Goal: Information Seeking & Learning: Learn about a topic

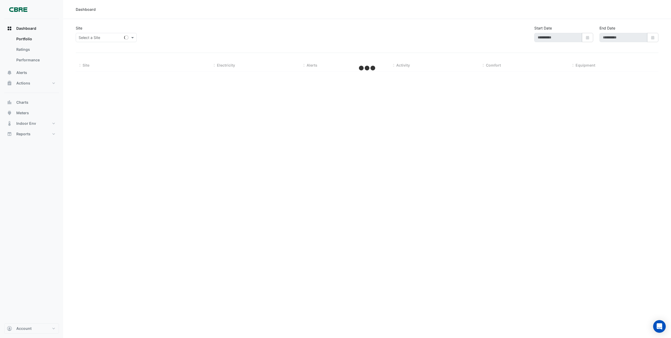
select select "***"
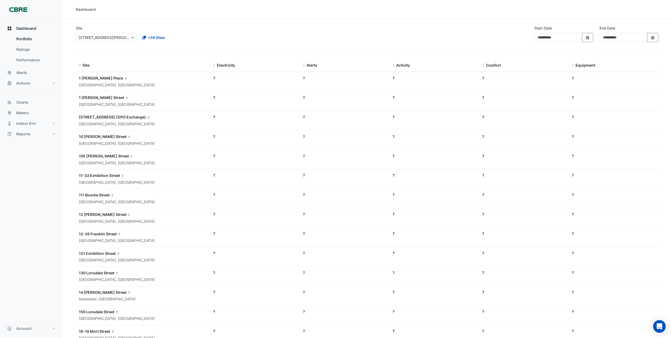
type input "**********"
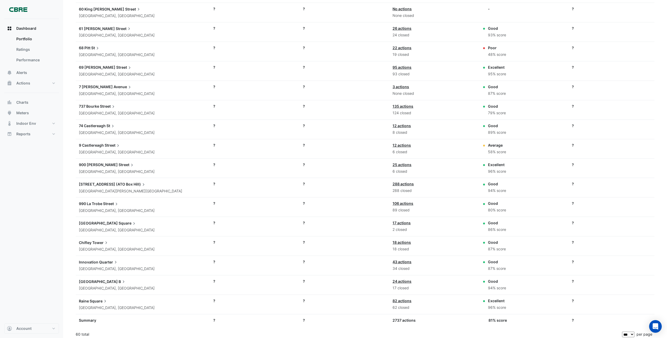
scroll to position [1054, 0]
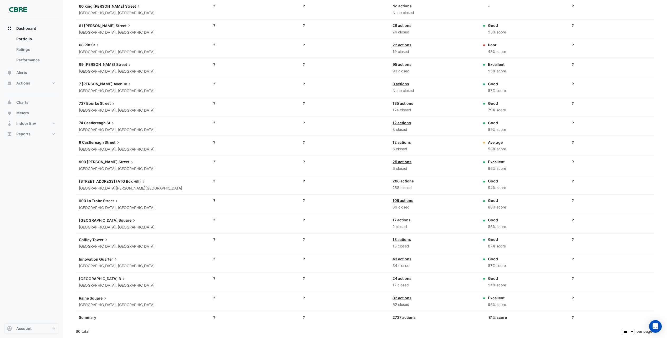
click at [100, 243] on div "Chifley Tower [GEOGRAPHIC_DATA], [GEOGRAPHIC_DATA]" at bounding box center [143, 242] width 128 height 13
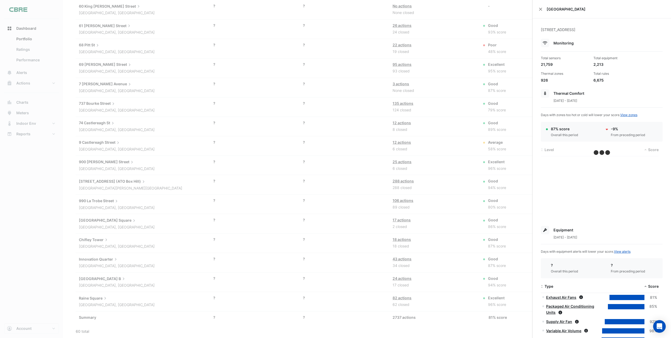
drag, startPoint x: 100, startPoint y: 243, endPoint x: 134, endPoint y: 245, distance: 33.7
click at [134, 245] on ngb-offcanvas-backdrop at bounding box center [335, 169] width 671 height 338
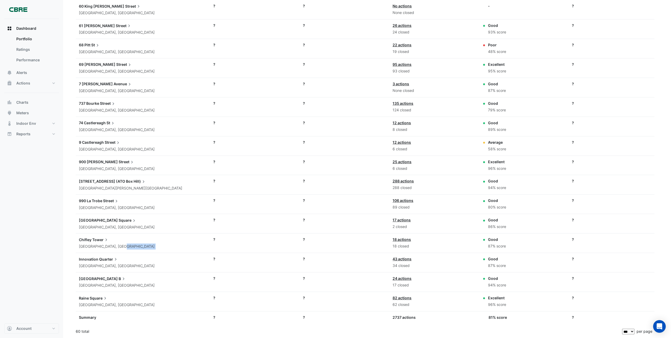
click at [134, 245] on div "[GEOGRAPHIC_DATA], [GEOGRAPHIC_DATA]" at bounding box center [143, 246] width 128 height 6
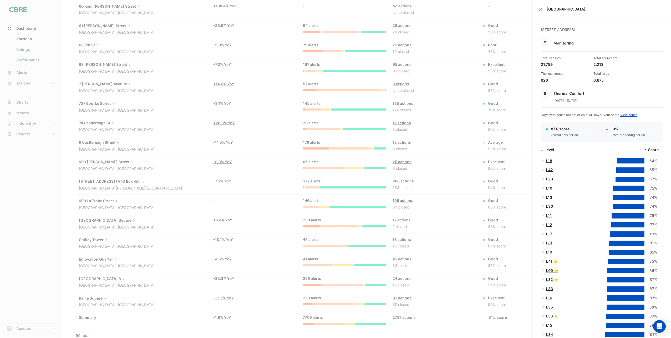
click at [162, 114] on ngb-offcanvas-backdrop at bounding box center [335, 169] width 671 height 338
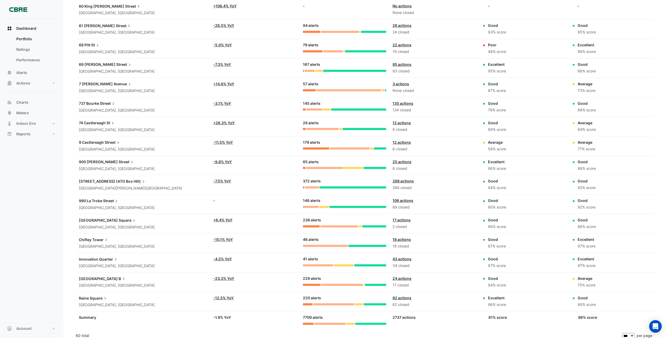
click at [105, 240] on icon at bounding box center [106, 239] width 5 height 5
click at [29, 30] on span "Dashboard" at bounding box center [26, 28] width 20 height 5
click at [26, 28] on span "Dashboard" at bounding box center [26, 28] width 20 height 5
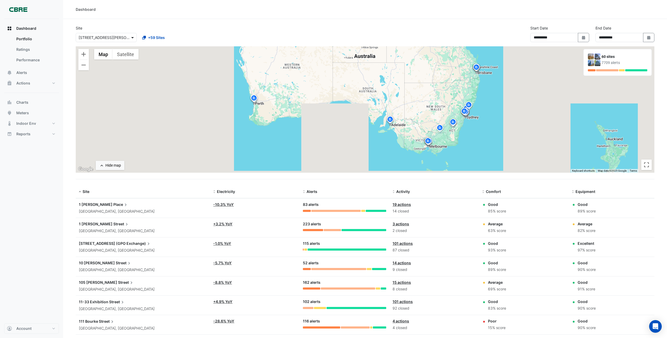
click at [133, 38] on span at bounding box center [133, 38] width 7 height 6
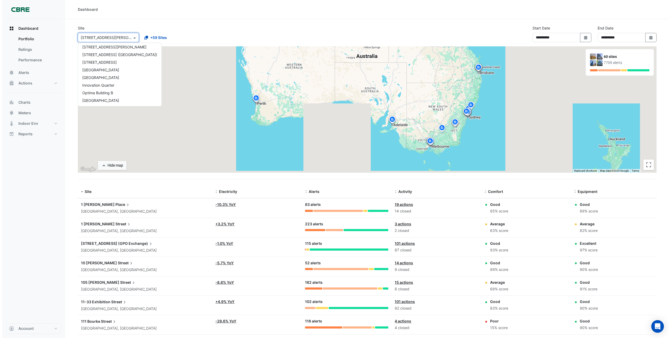
scroll to position [399, 0]
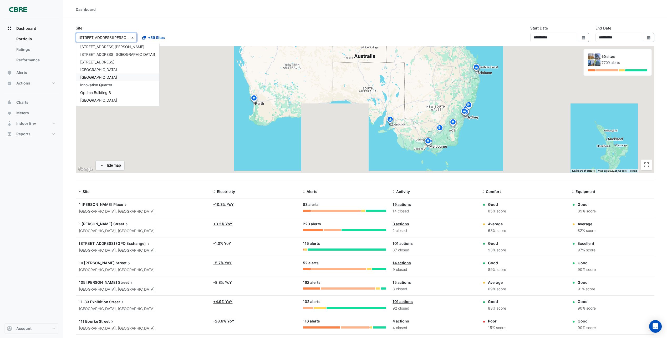
click at [99, 77] on span "[GEOGRAPHIC_DATA]" at bounding box center [98, 77] width 37 height 4
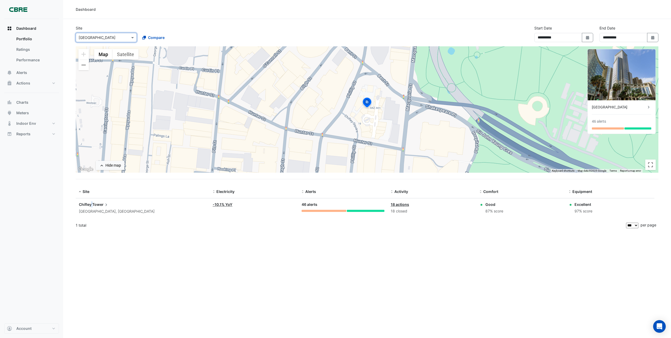
click at [92, 205] on app-text-append "Chifley Tower" at bounding box center [94, 204] width 30 height 4
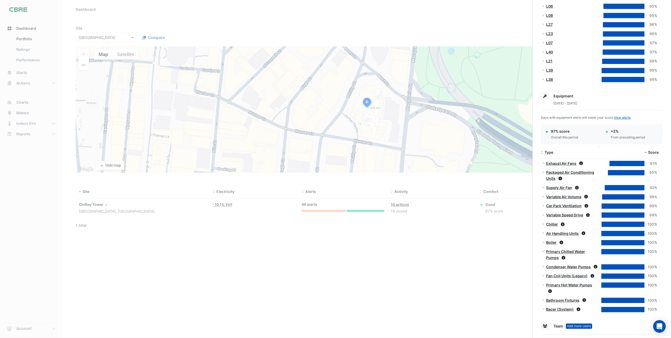
scroll to position [421, 0]
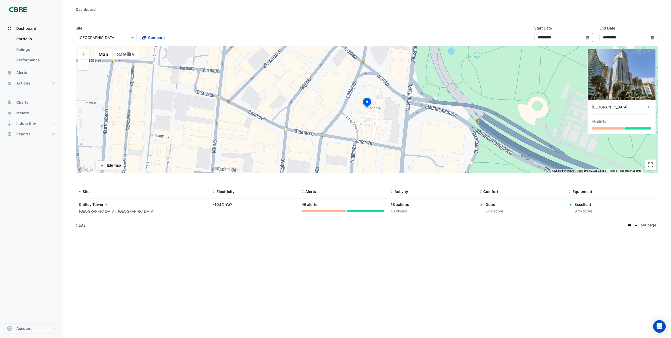
click at [25, 62] on ngb-offcanvas-backdrop at bounding box center [335, 169] width 671 height 338
click at [25, 62] on link "Performance" at bounding box center [35, 60] width 47 height 11
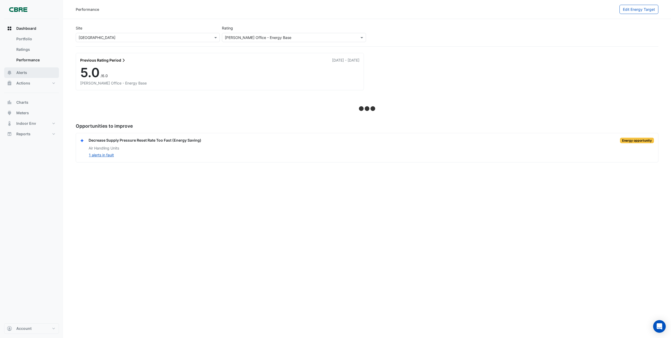
click at [24, 73] on span "Alerts" at bounding box center [21, 72] width 11 height 5
